Goal: Task Accomplishment & Management: Use online tool/utility

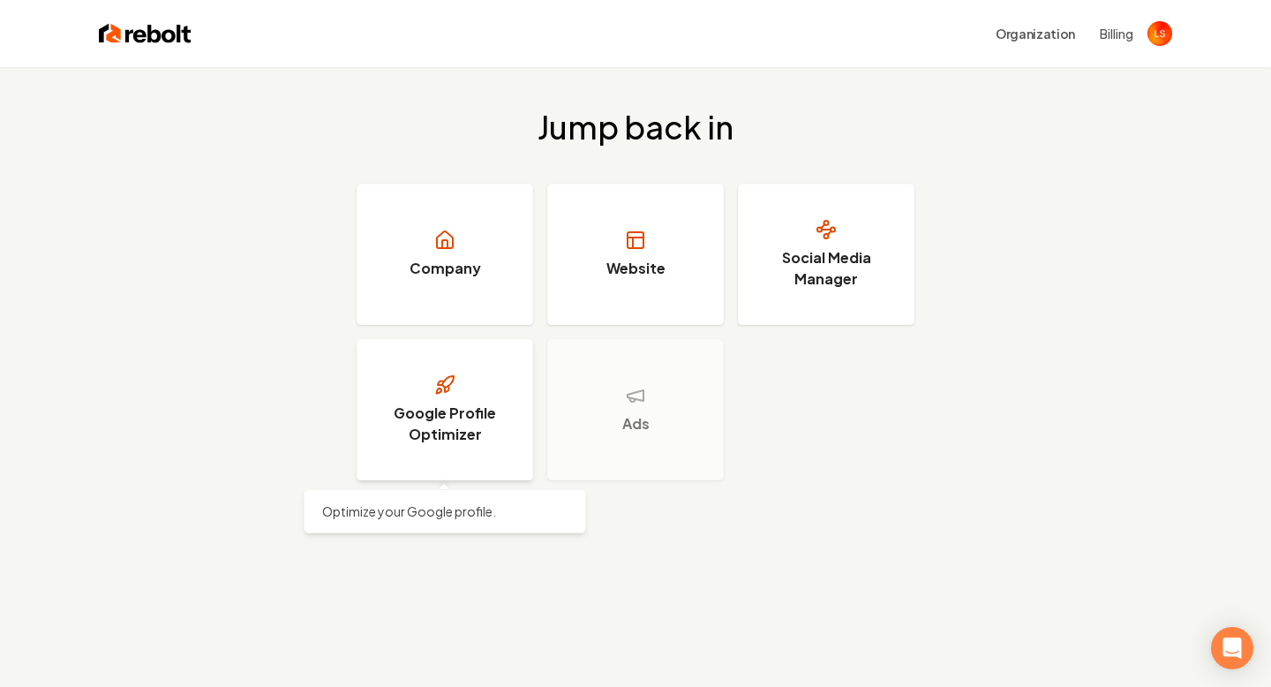
click at [476, 403] on h3 "Google Profile Optimizer" at bounding box center [445, 424] width 132 height 42
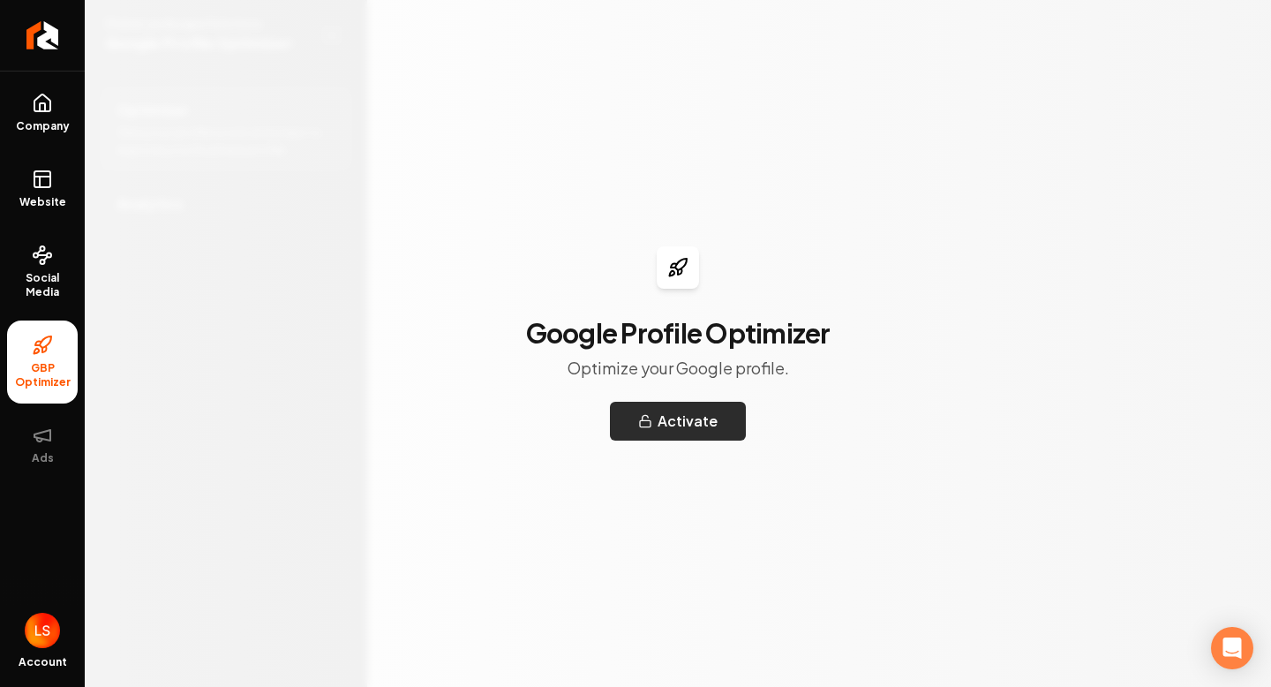
click at [699, 426] on button "Activate" at bounding box center [678, 421] width 136 height 39
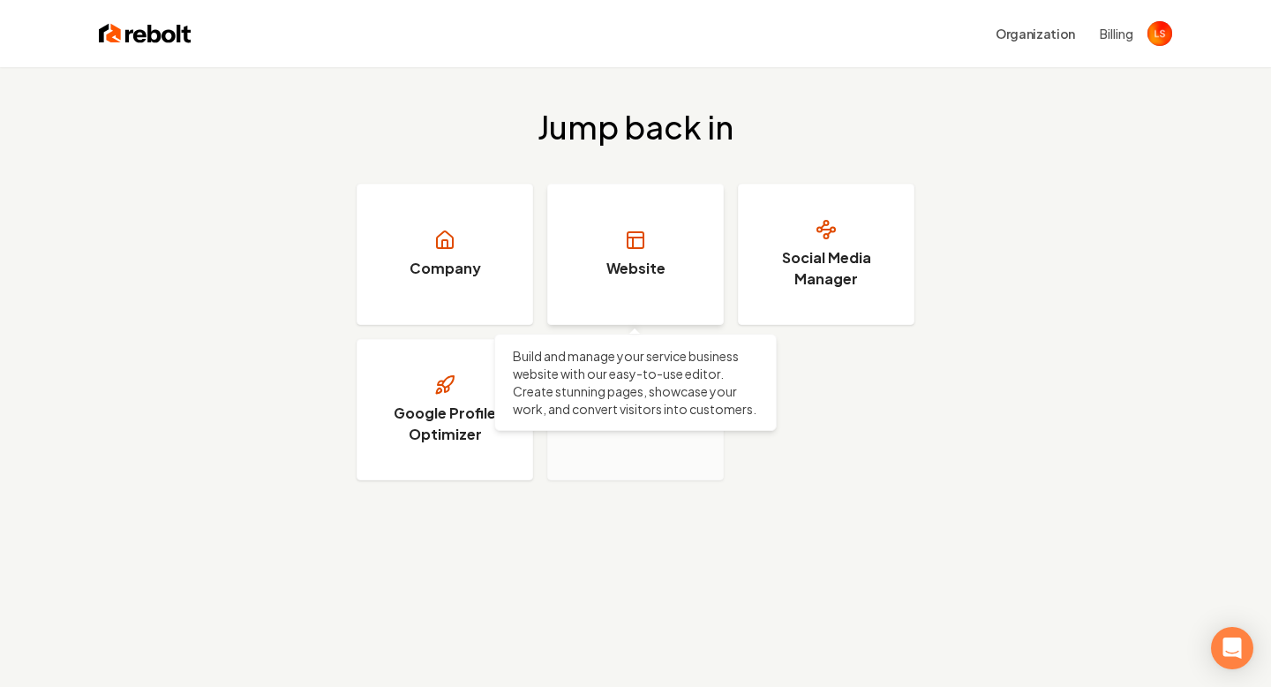
click at [683, 287] on link "Website" at bounding box center [635, 254] width 177 height 141
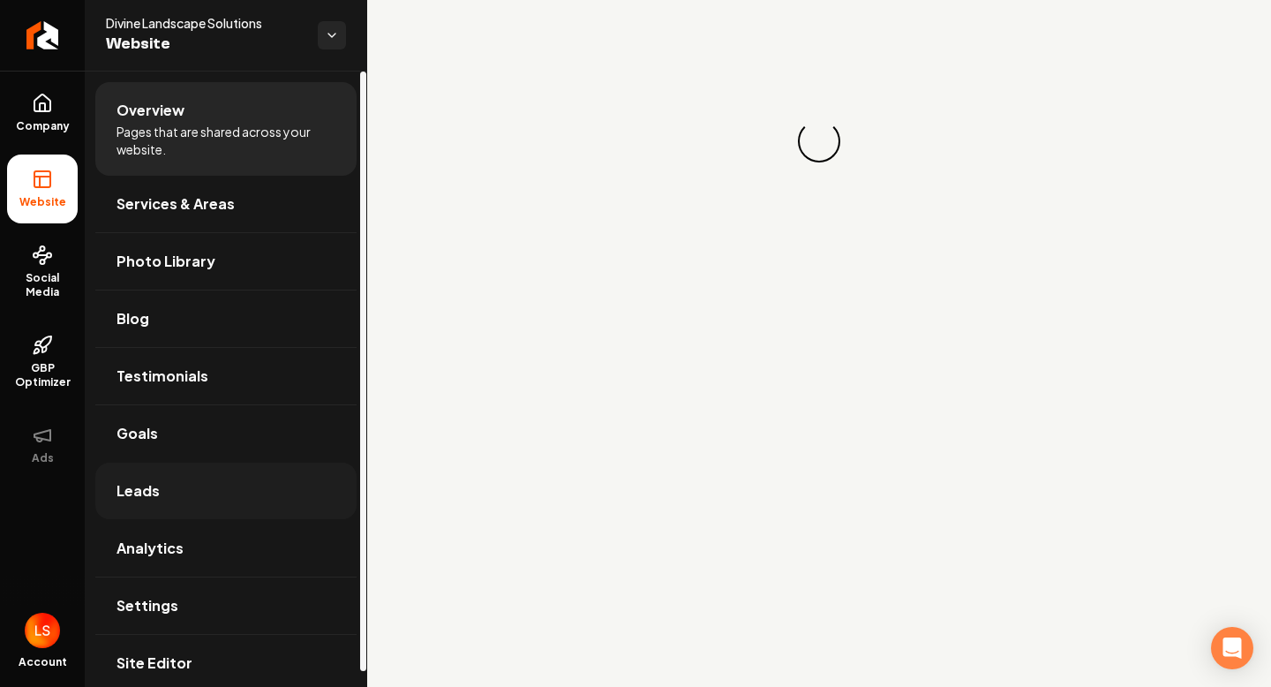
click at [167, 483] on link "Leads" at bounding box center [225, 491] width 261 height 57
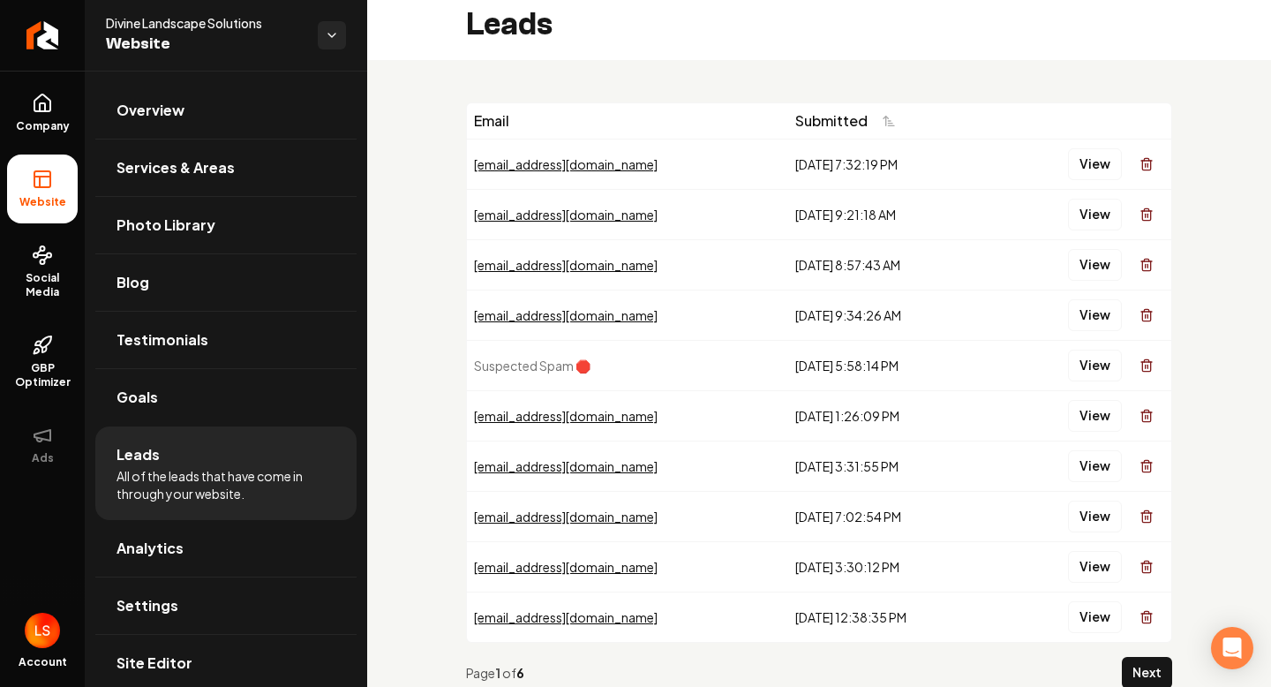
scroll to position [11, 0]
click at [1106, 368] on button "View" at bounding box center [1095, 365] width 54 height 32
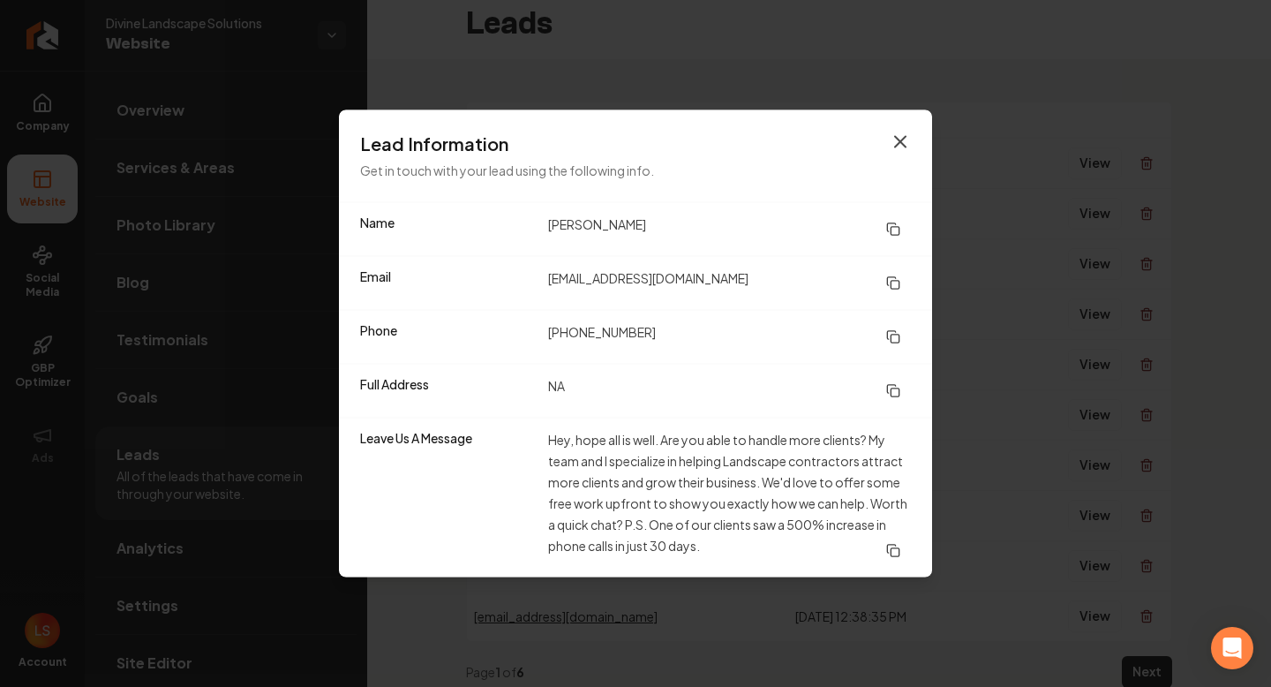
click at [904, 134] on icon "button" at bounding box center [900, 142] width 21 height 21
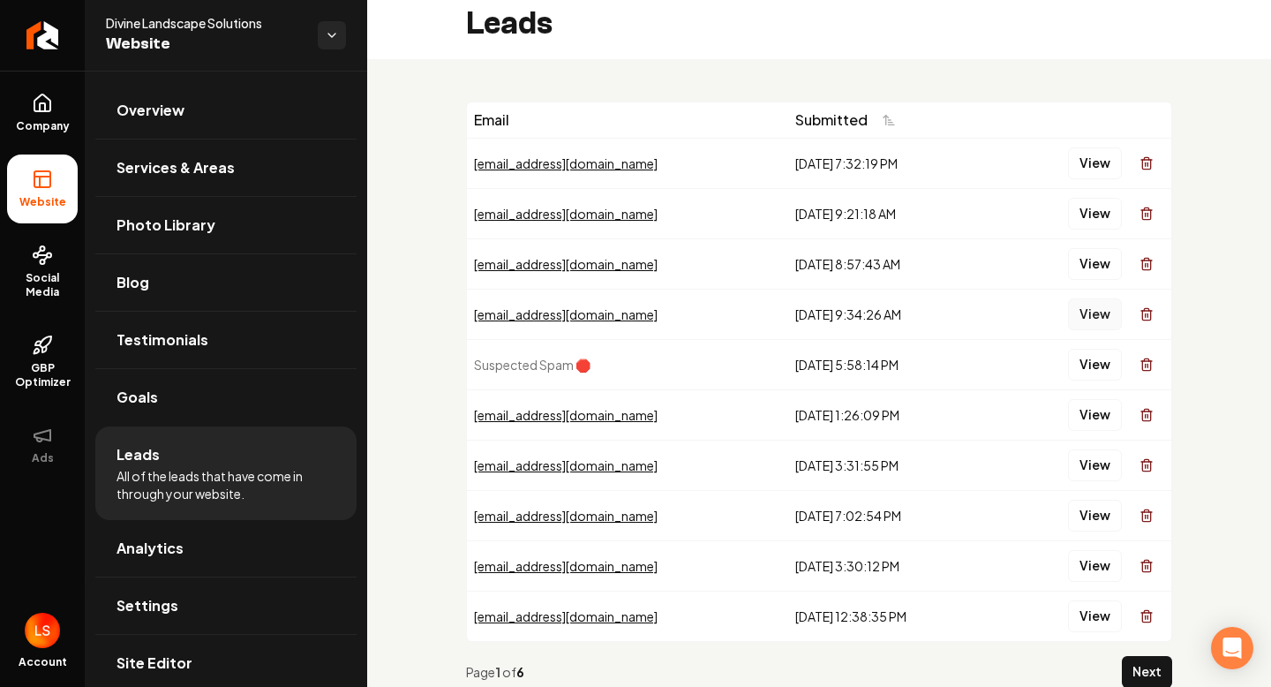
click at [1075, 314] on button "View" at bounding box center [1095, 314] width 54 height 32
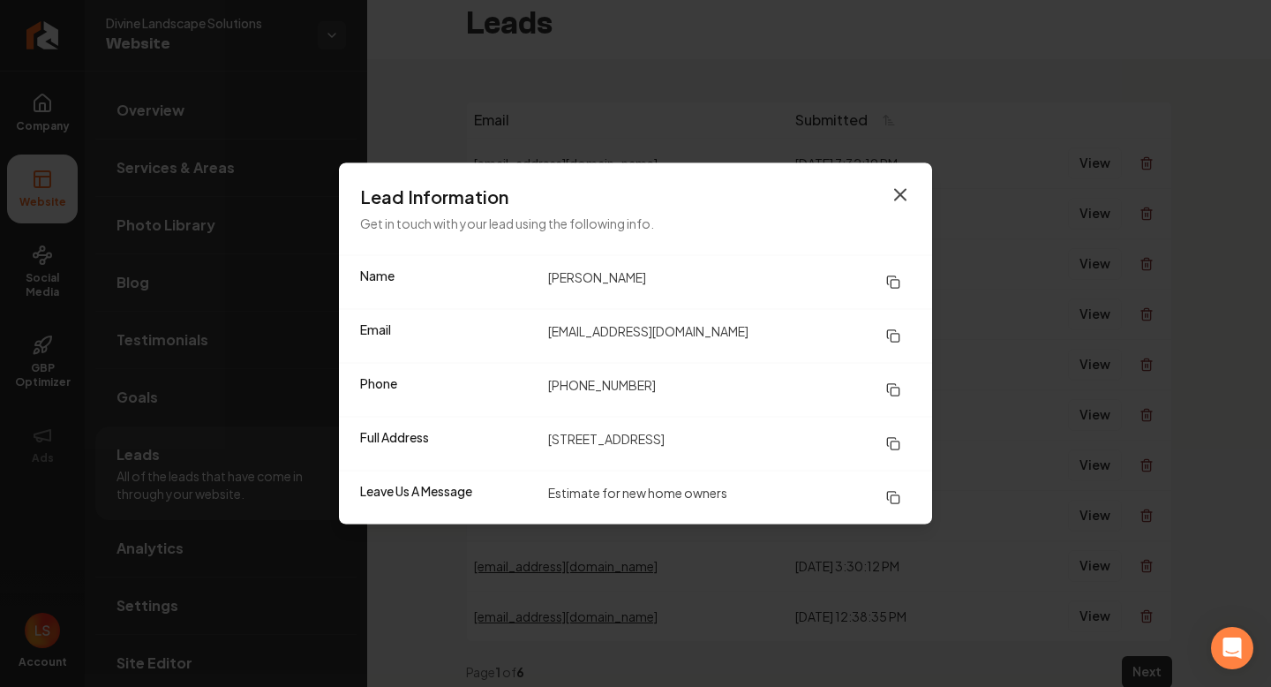
click at [897, 187] on icon "button" at bounding box center [900, 195] width 21 height 21
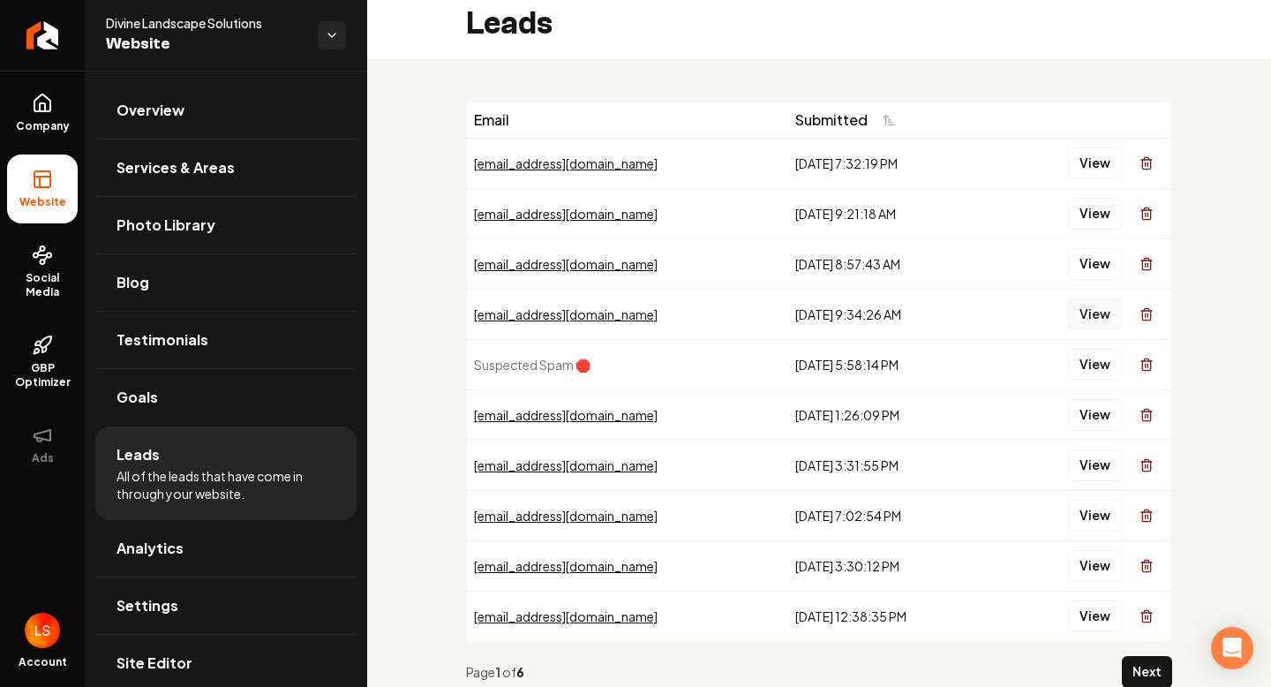
click at [1090, 316] on button "View" at bounding box center [1095, 314] width 54 height 32
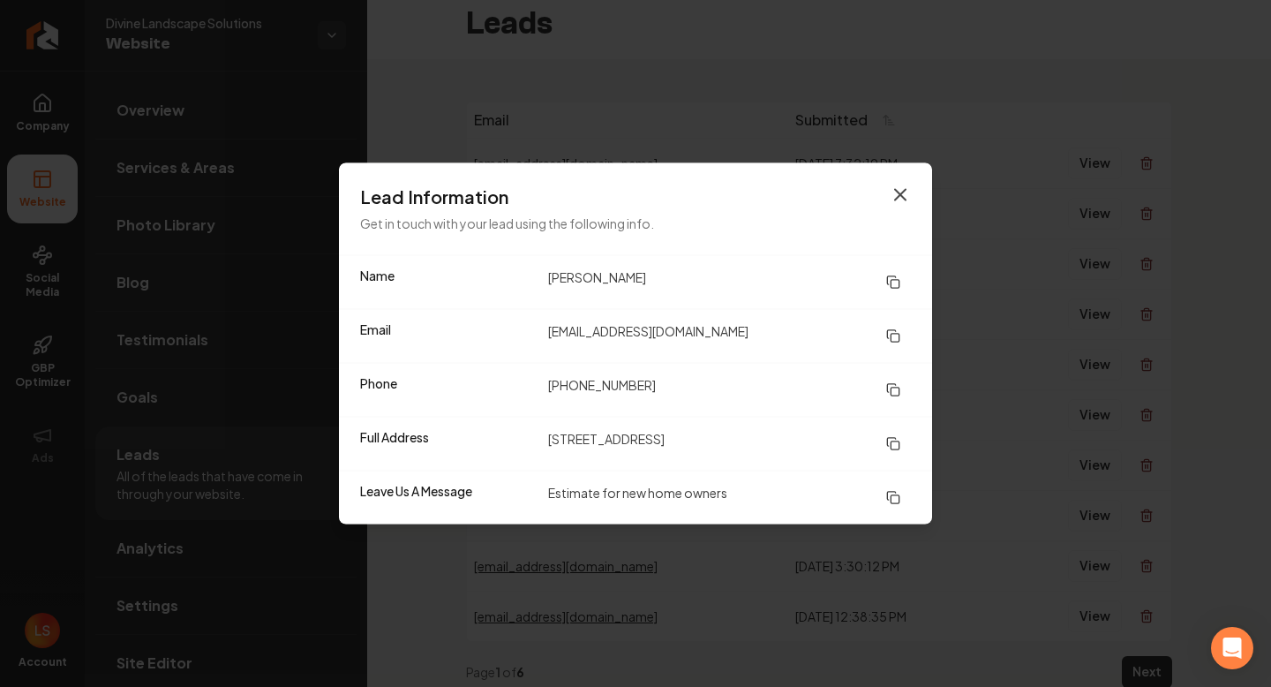
click at [899, 189] on icon "button" at bounding box center [900, 195] width 21 height 21
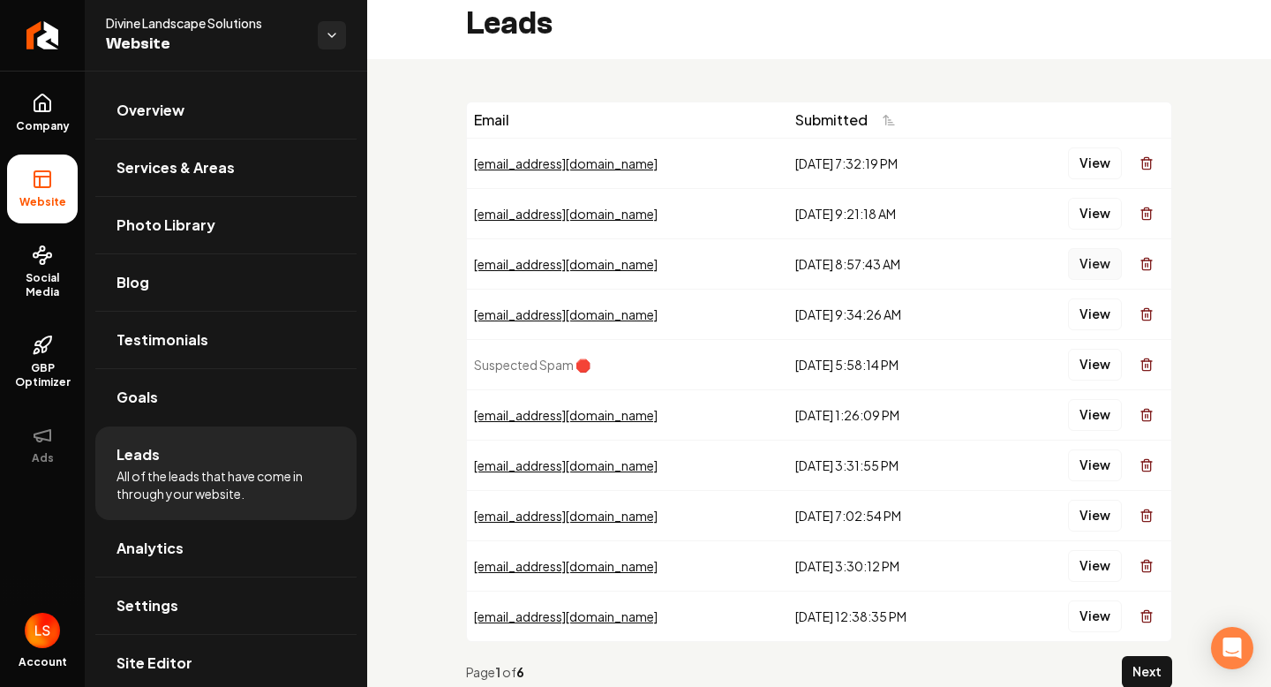
click at [1092, 270] on button "View" at bounding box center [1095, 264] width 54 height 32
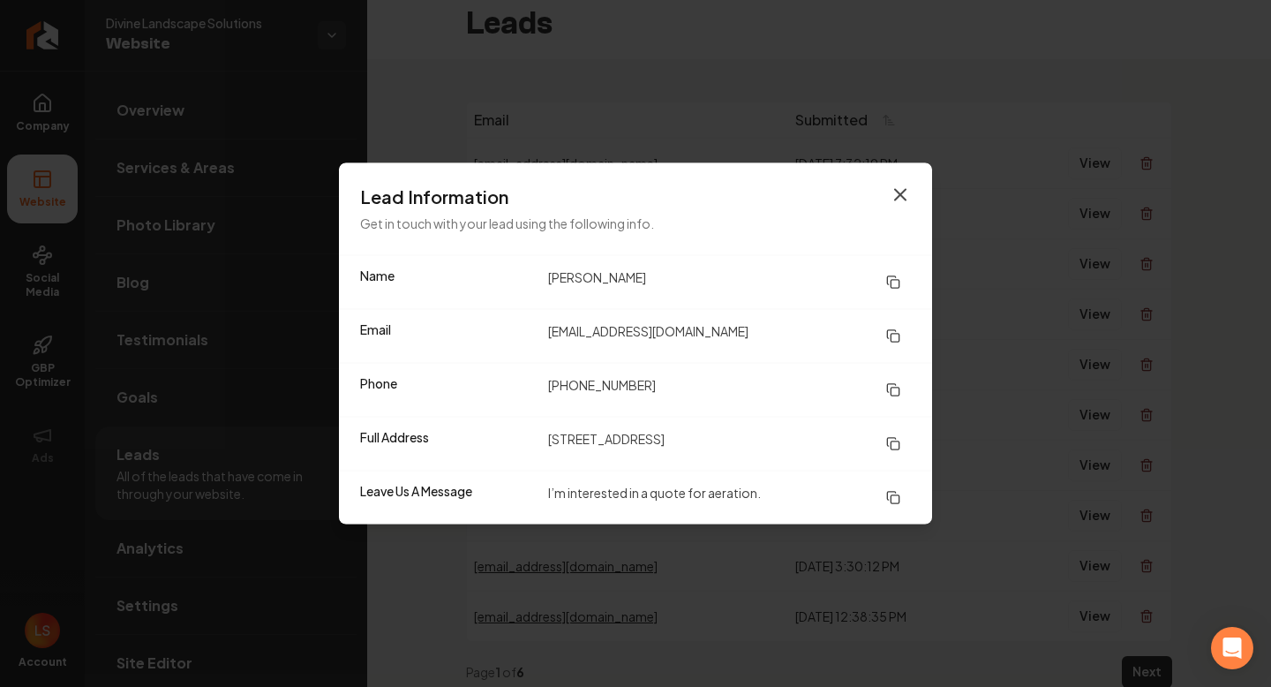
click at [894, 188] on icon "button" at bounding box center [900, 195] width 21 height 21
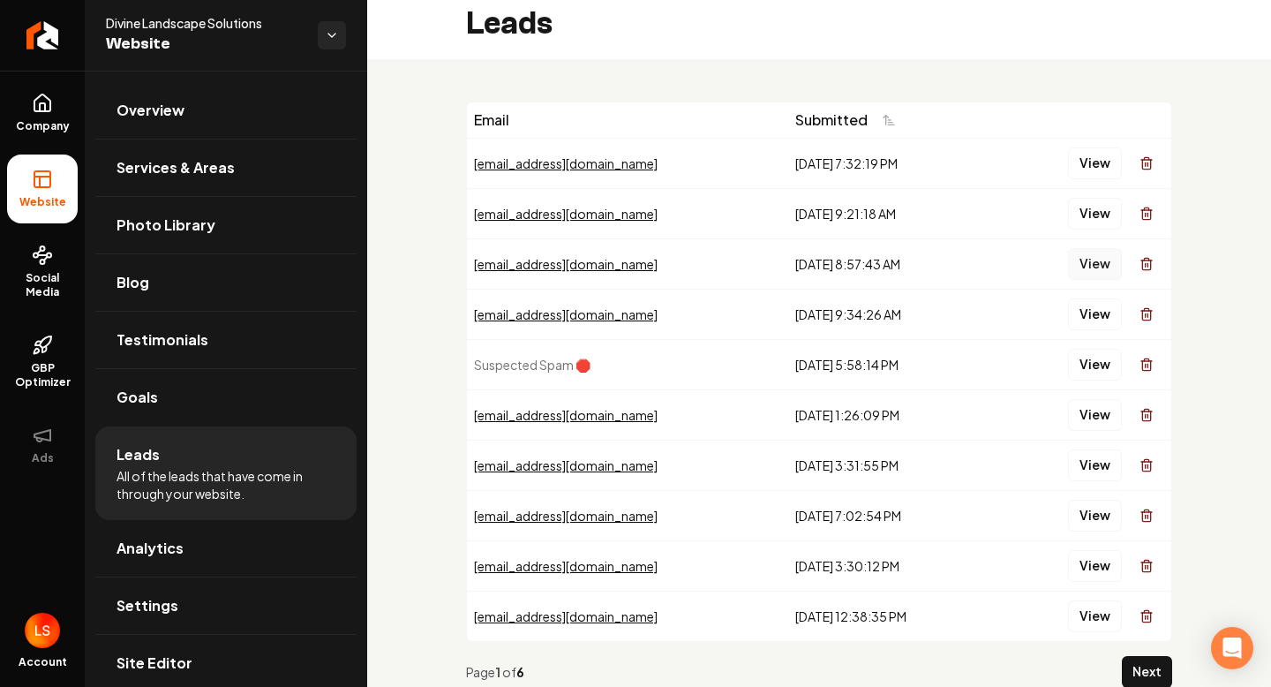
click at [1096, 256] on button "View" at bounding box center [1095, 264] width 54 height 32
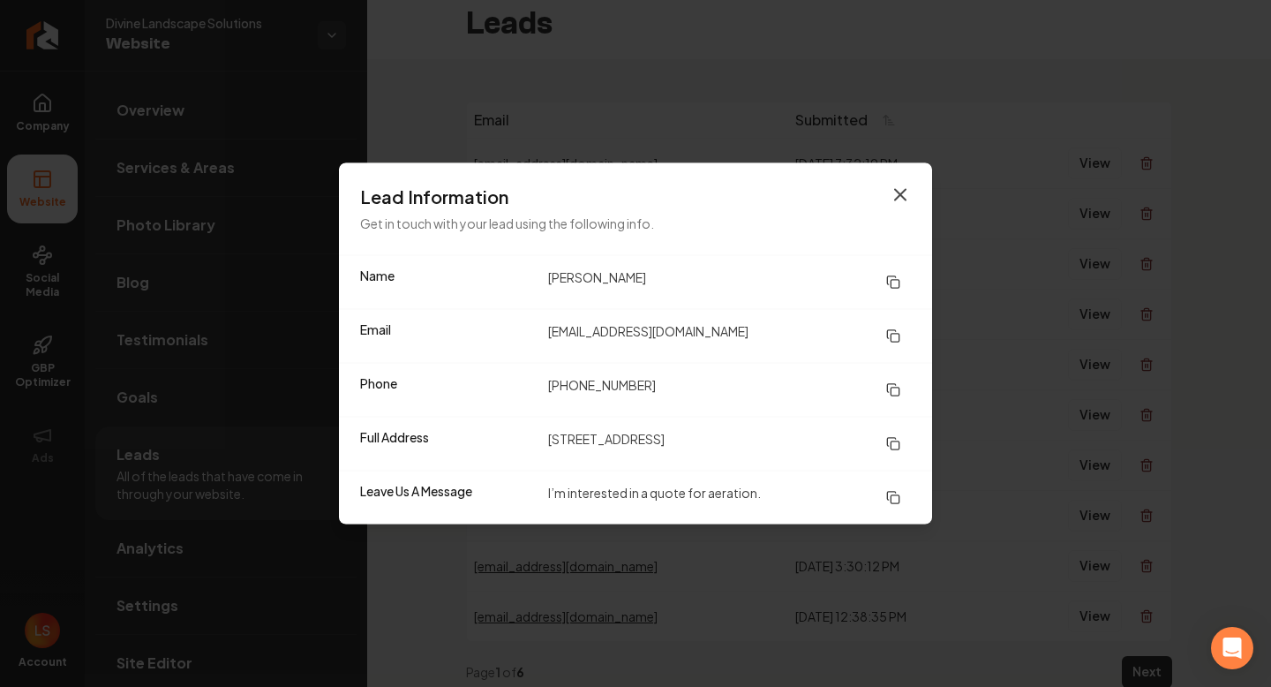
click at [902, 195] on icon "button" at bounding box center [900, 195] width 11 height 11
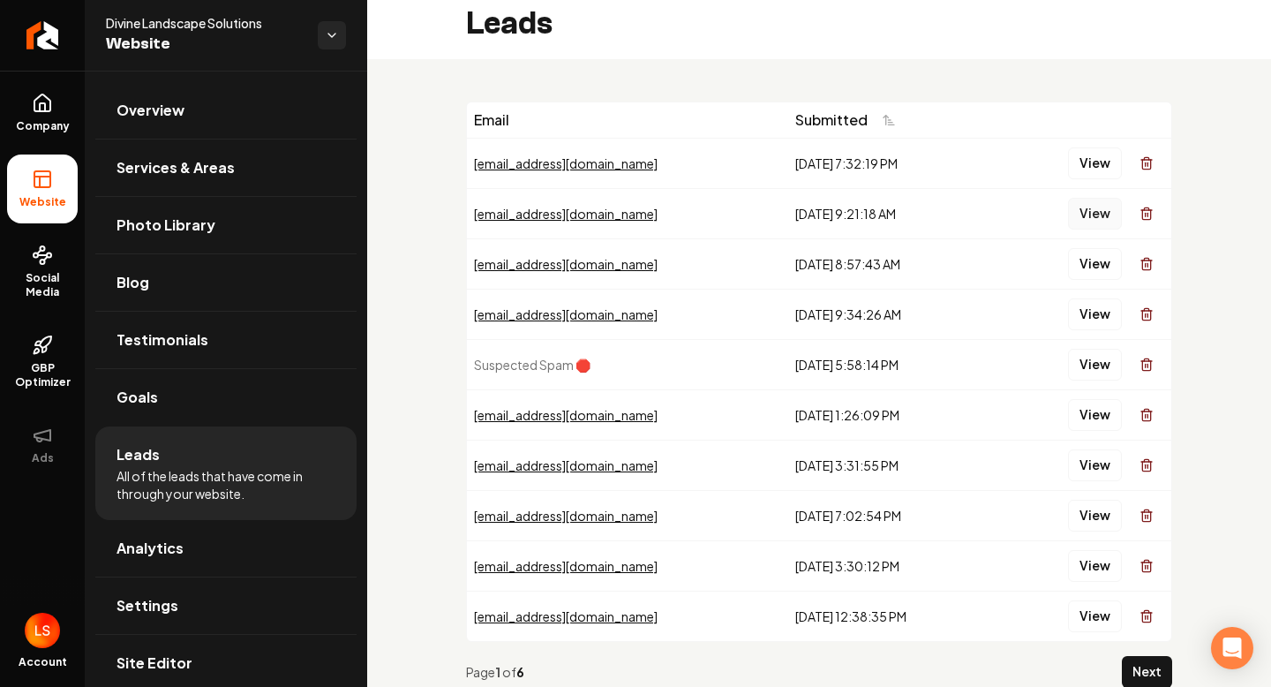
click at [1097, 203] on button "View" at bounding box center [1095, 214] width 54 height 32
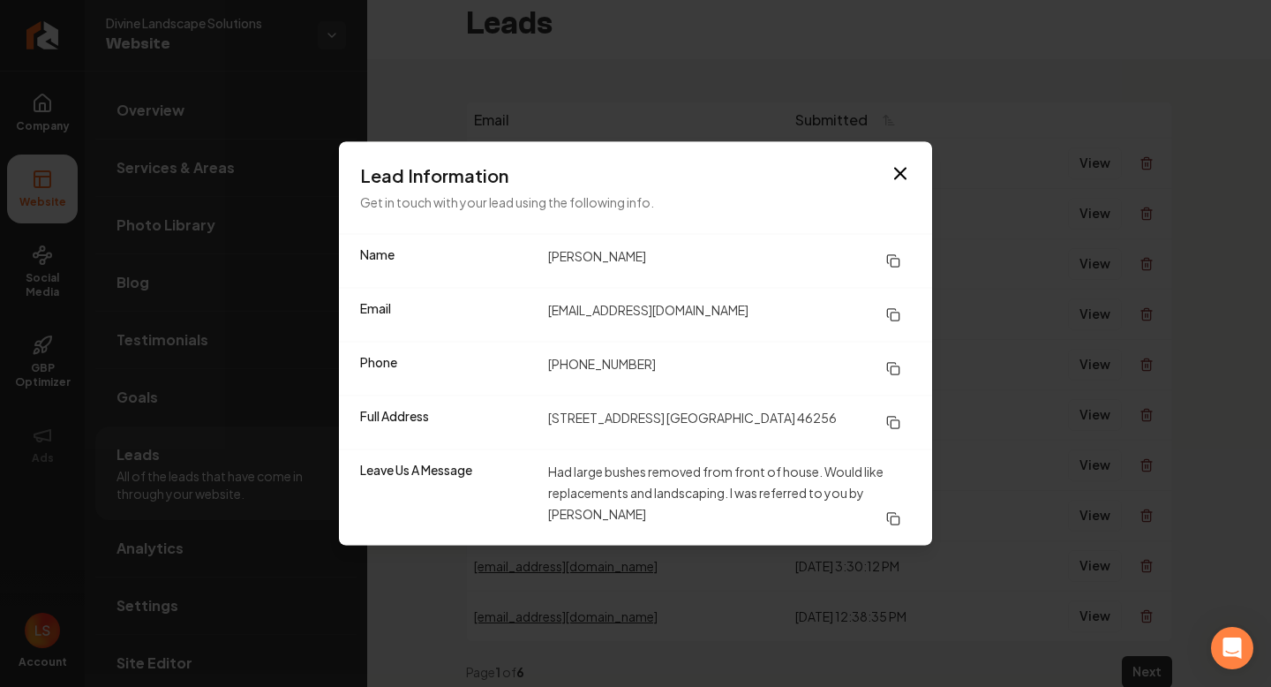
click at [895, 259] on rect at bounding box center [895, 263] width 8 height 8
click at [894, 320] on icon at bounding box center [893, 315] width 14 height 14
click at [894, 369] on icon at bounding box center [893, 369] width 14 height 14
click at [901, 418] on button at bounding box center [893, 423] width 35 height 32
click at [901, 170] on icon "button" at bounding box center [900, 173] width 21 height 21
